Goal: Communication & Community: Answer question/provide support

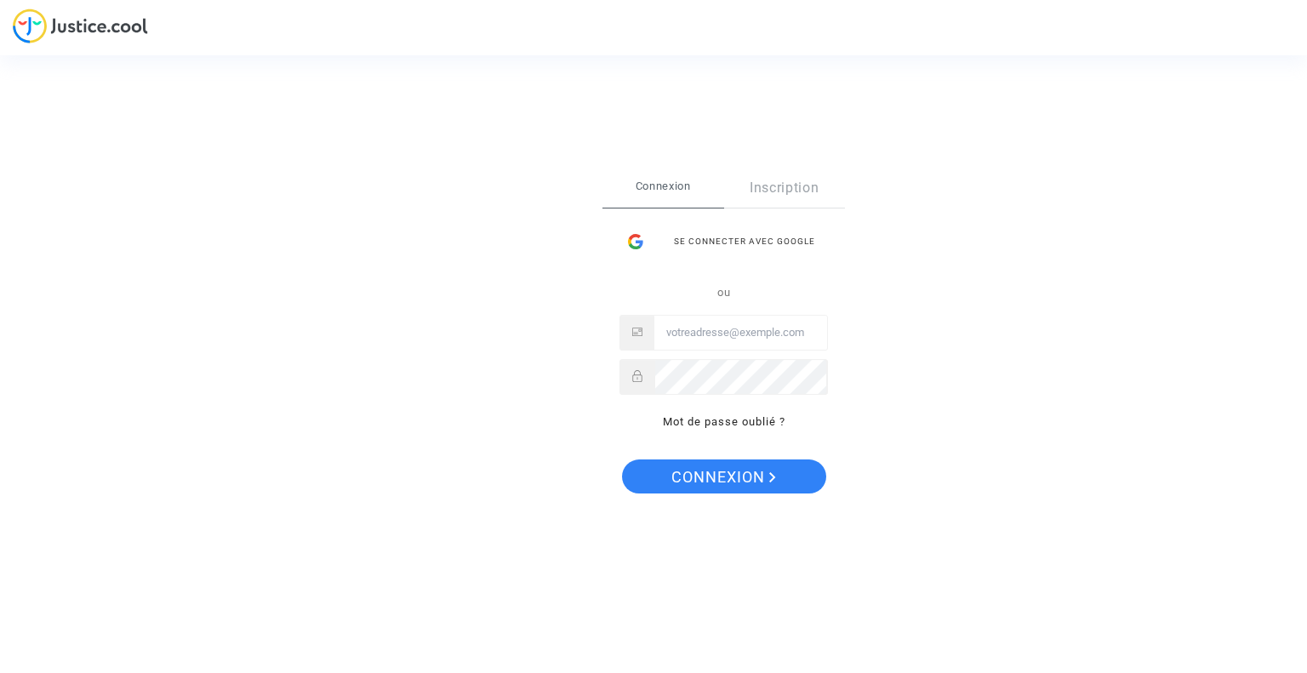
drag, startPoint x: 745, startPoint y: 241, endPoint x: 768, endPoint y: 254, distance: 26.7
click at [746, 241] on div "Se connecter avec Google" at bounding box center [723, 242] width 208 height 34
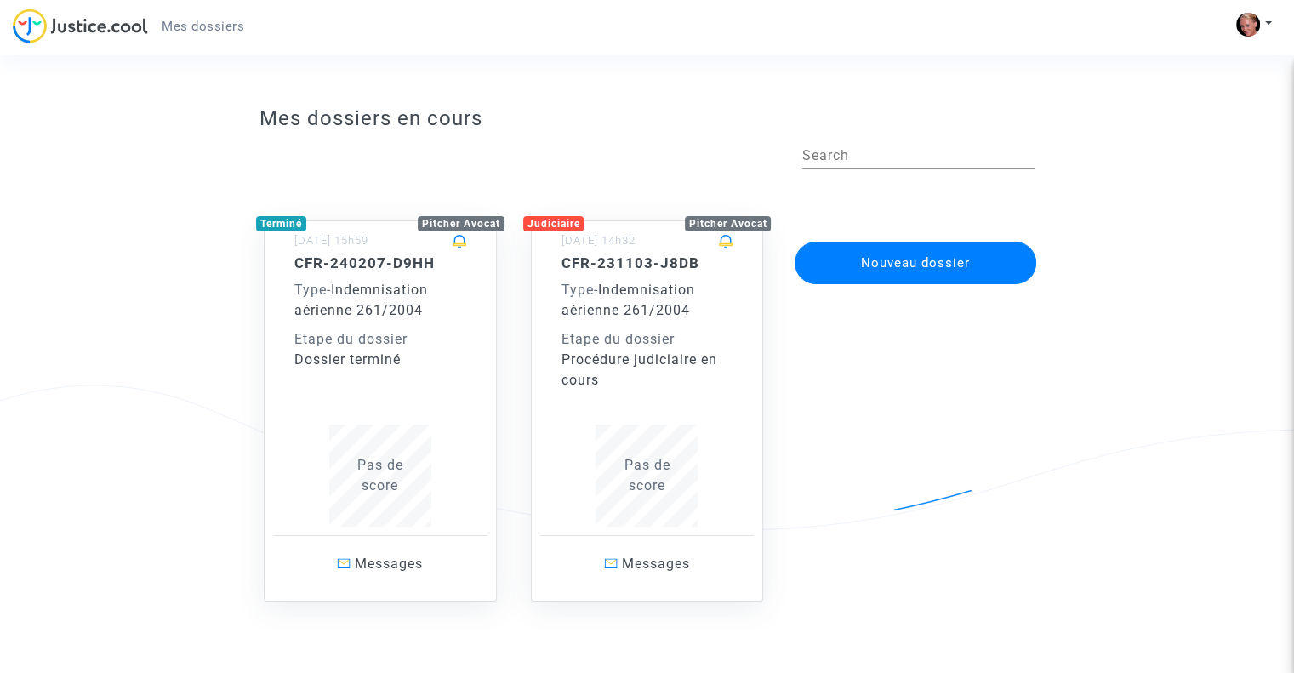
click at [384, 476] on div "Pas de score" at bounding box center [380, 475] width 172 height 41
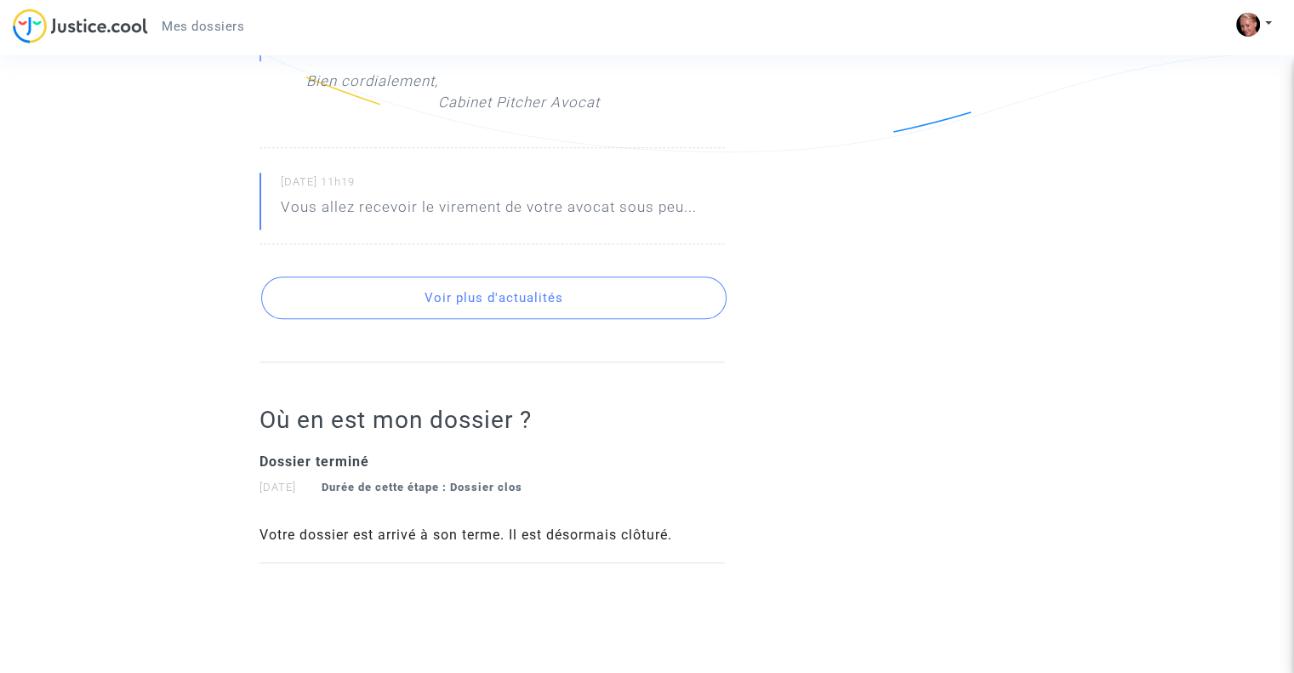
scroll to position [1219, 0]
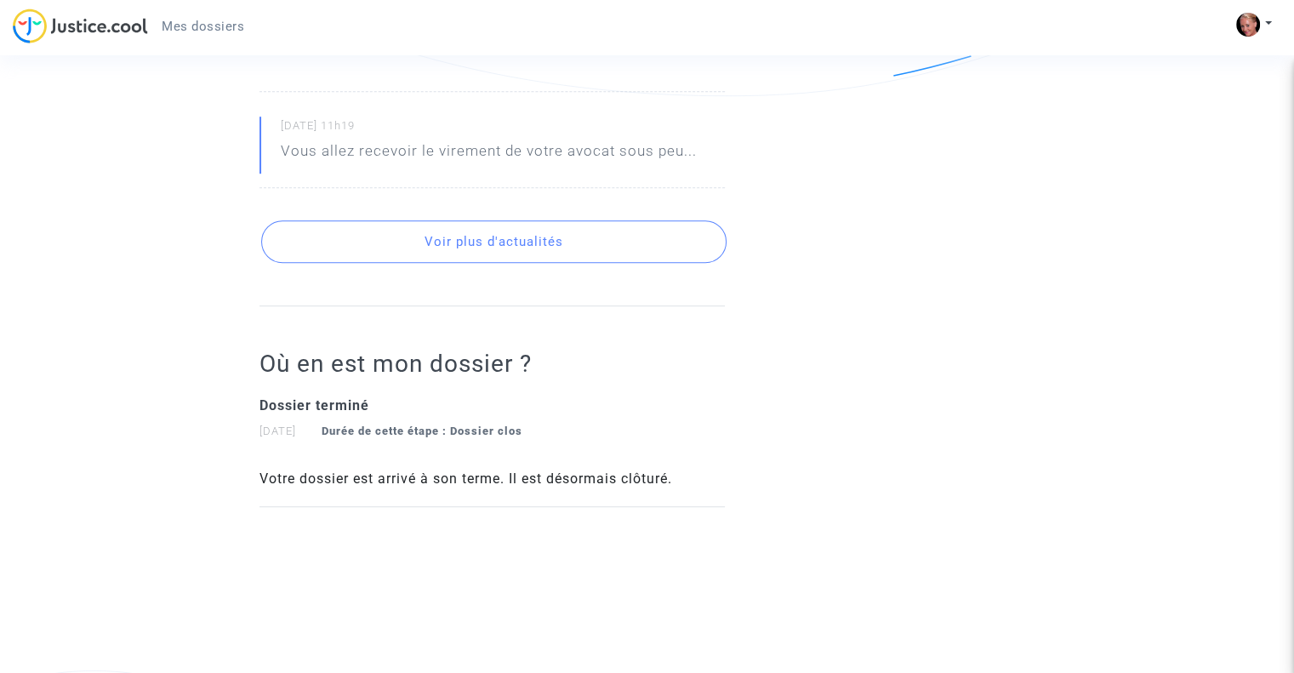
click at [630, 487] on div "Votre dossier est arrivé à son terme. Il est désormais clôturé." at bounding box center [492, 479] width 465 height 20
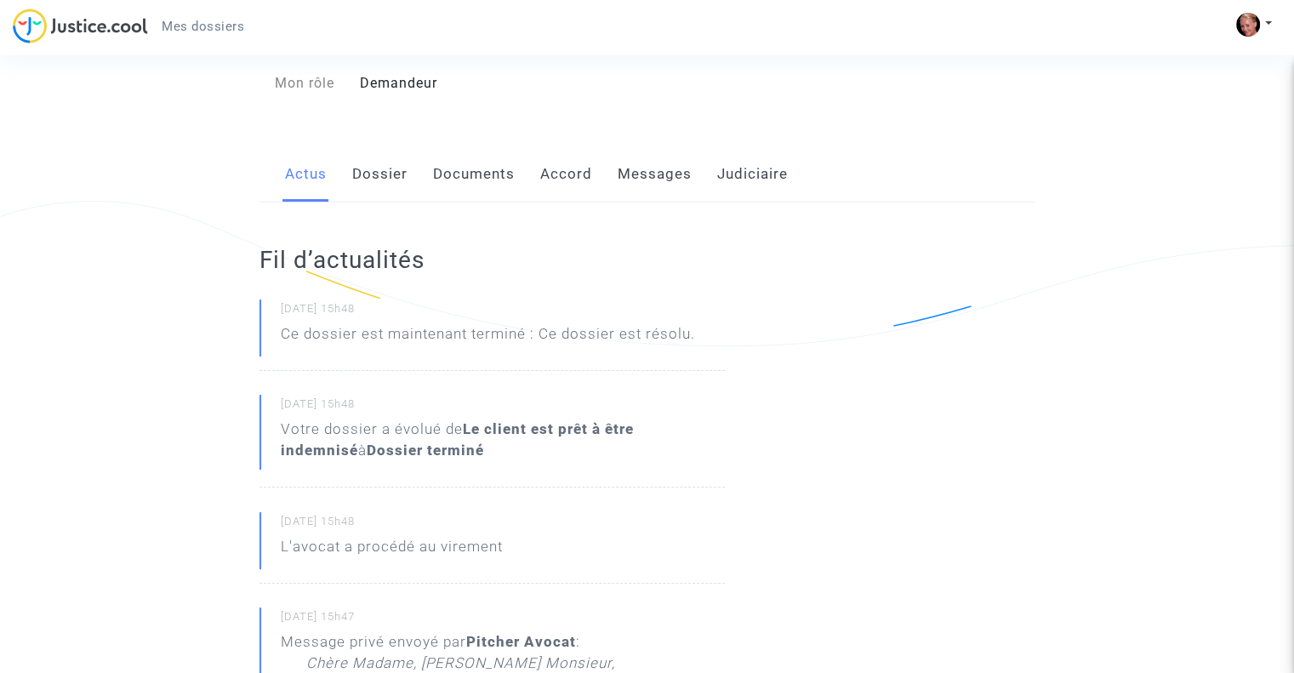
scroll to position [0, 0]
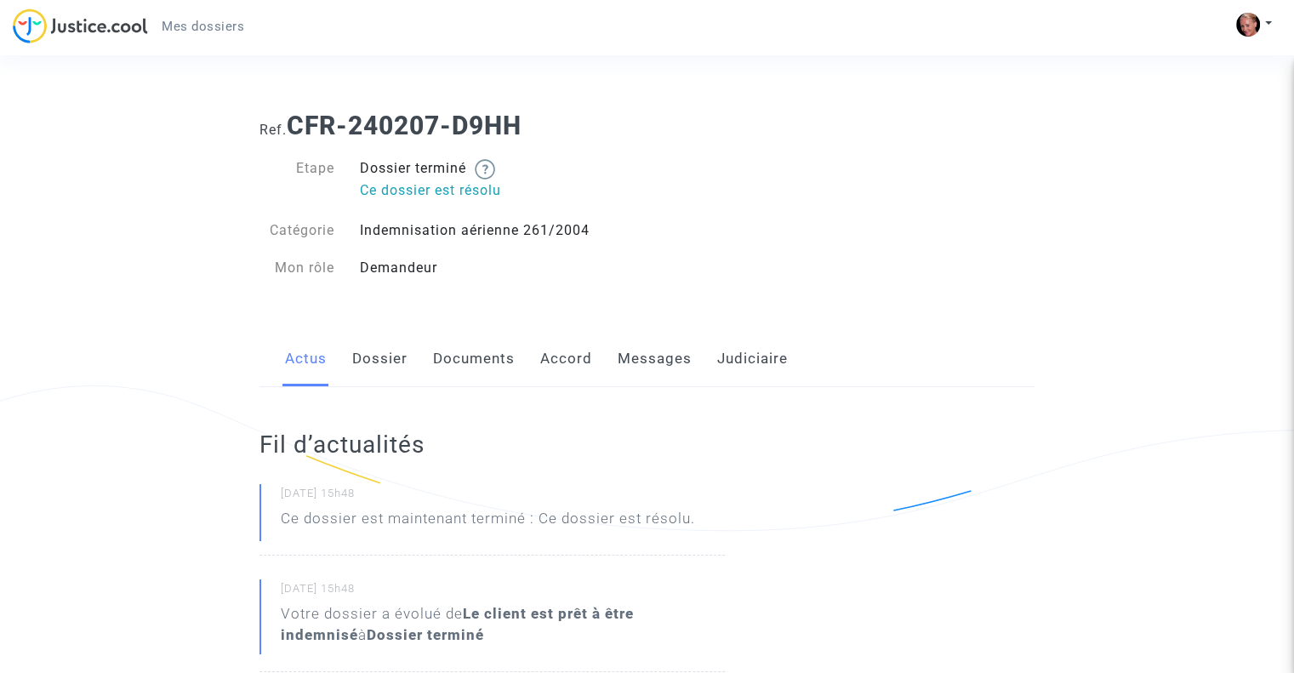
click at [673, 360] on link "Messages" at bounding box center [655, 359] width 74 height 56
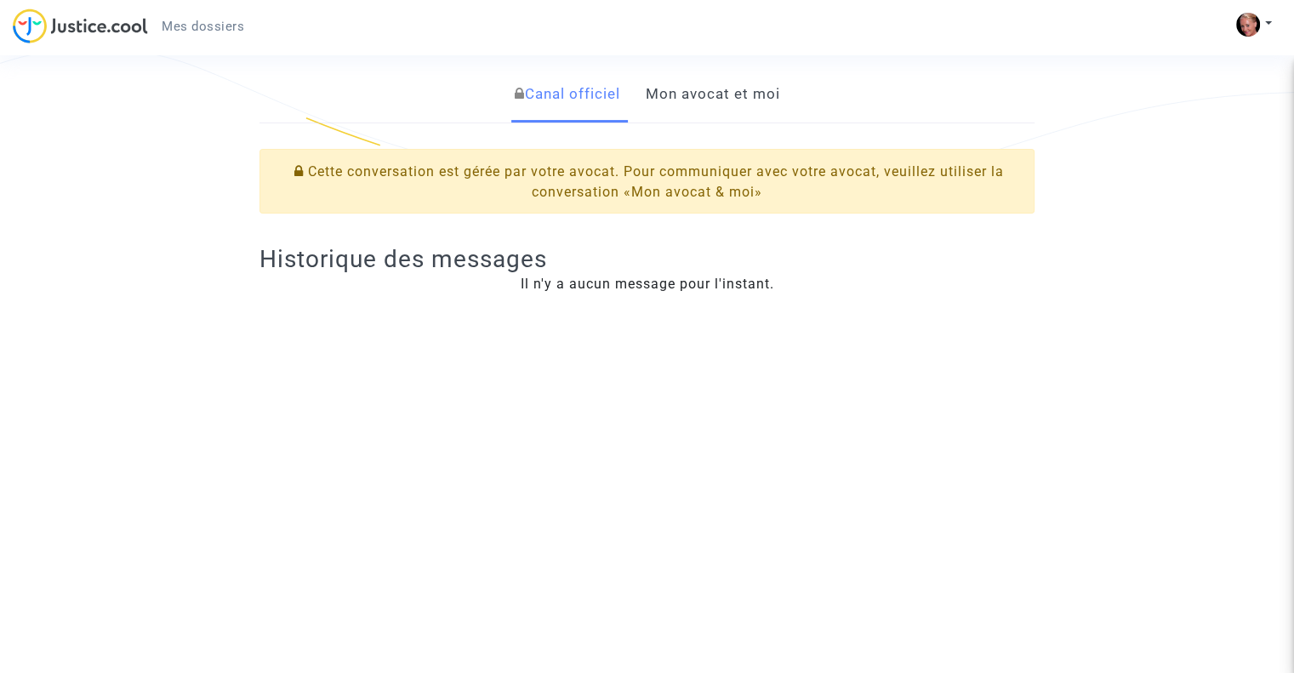
scroll to position [340, 0]
click at [705, 94] on link "Mon avocat et moi" at bounding box center [712, 92] width 134 height 56
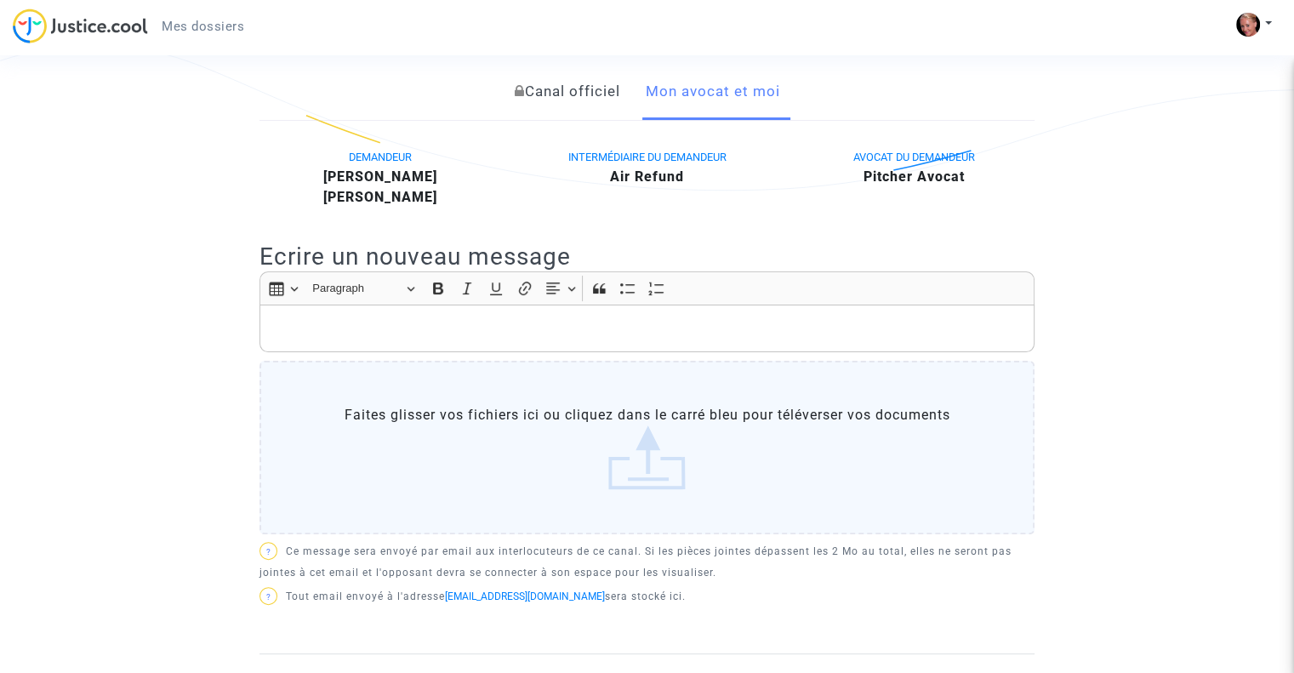
click at [334, 327] on p "Rich Text Editor, main" at bounding box center [647, 328] width 757 height 21
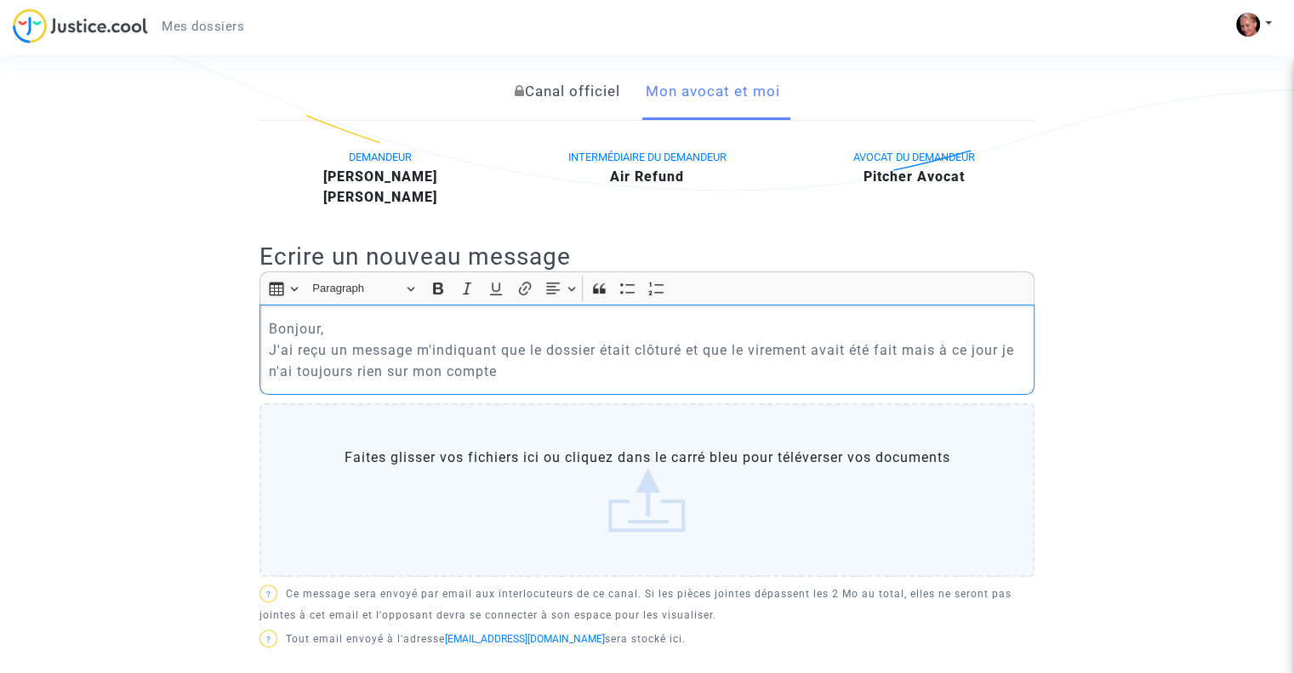
click at [528, 375] on p "Bonjour, J'ai reçu un message m'indiquant que le dossier était clôturé et que l…" at bounding box center [647, 350] width 757 height 64
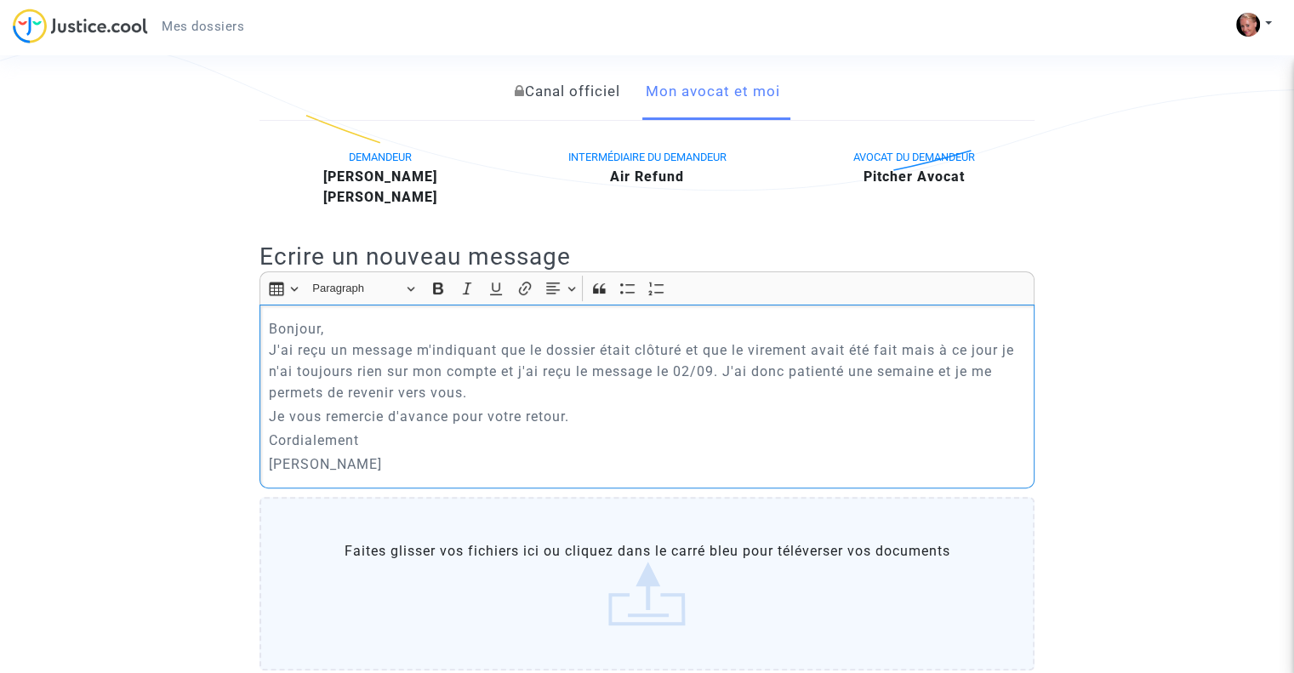
scroll to position [766, 0]
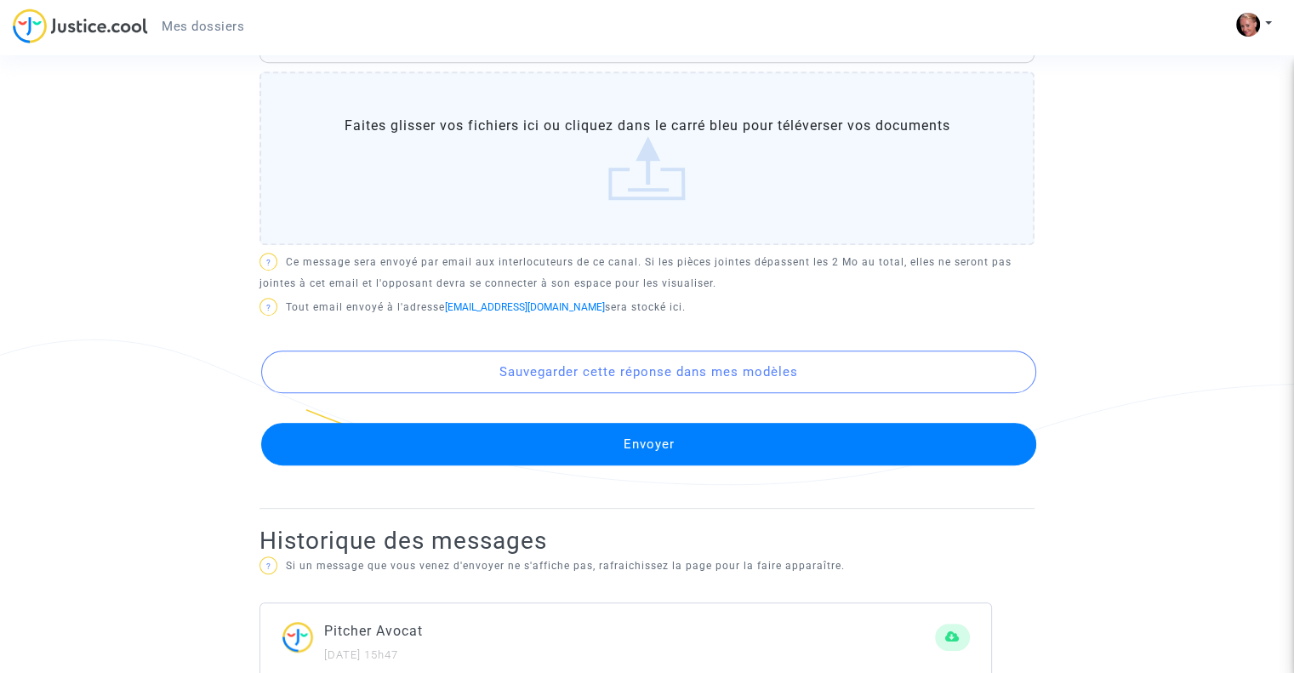
click at [687, 444] on button "Envoyer" at bounding box center [648, 444] width 775 height 43
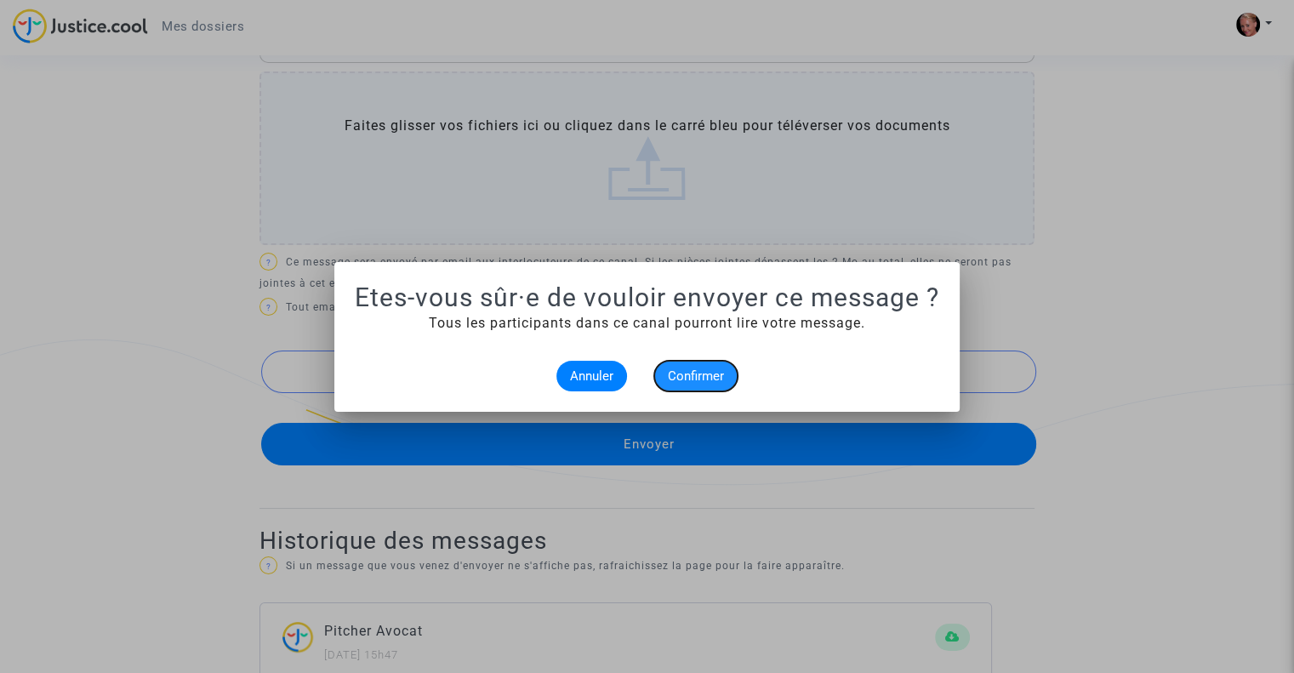
click at [708, 372] on span "Confirmer" at bounding box center [696, 375] width 56 height 15
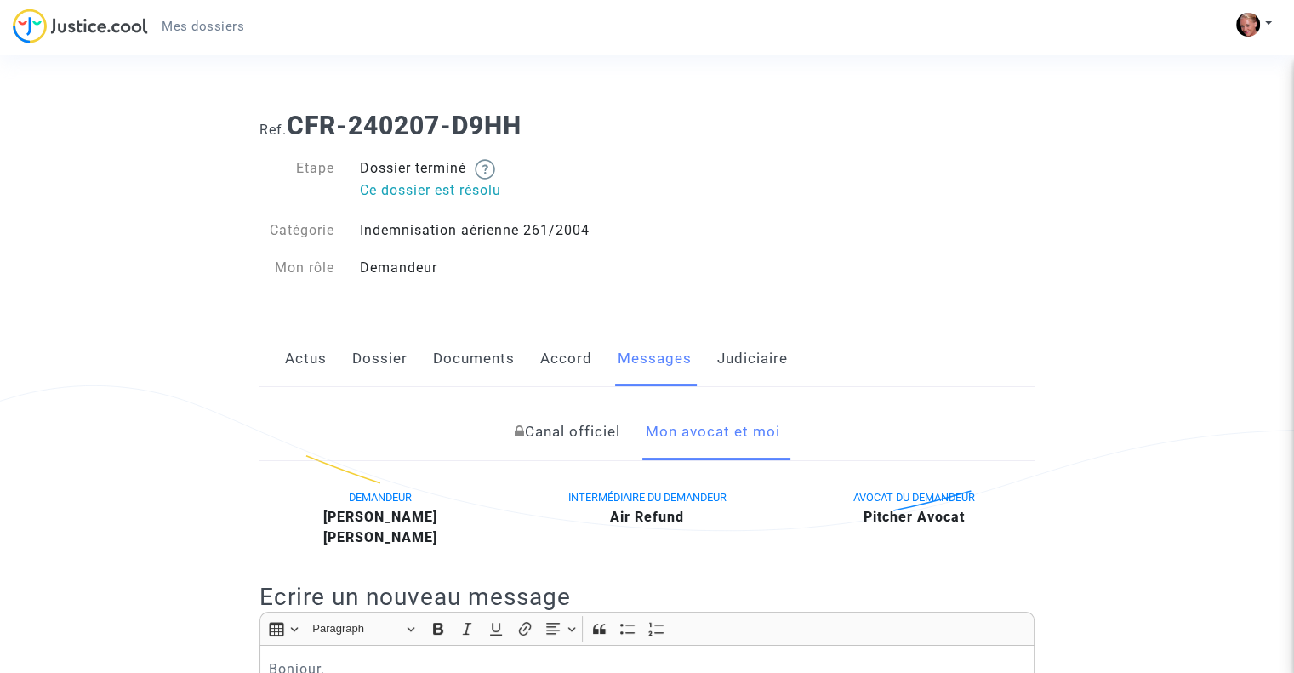
scroll to position [766, 0]
